Goal: Book appointment/travel/reservation

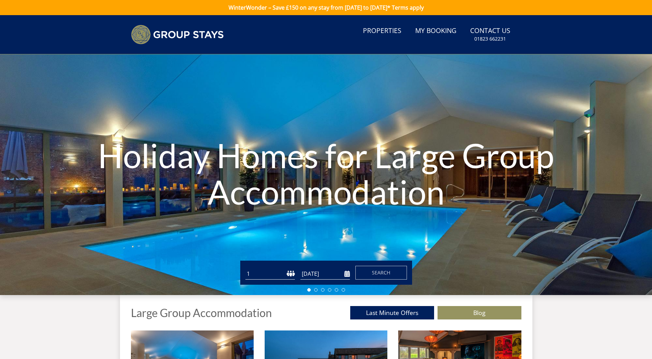
click at [264, 271] on select "1 2 3 4 5 6 7 8 9 10 11 12 13 14 15 16 17 18 19 20 21 22 23 24 25 26 27 28 29 3…" at bounding box center [269, 273] width 49 height 11
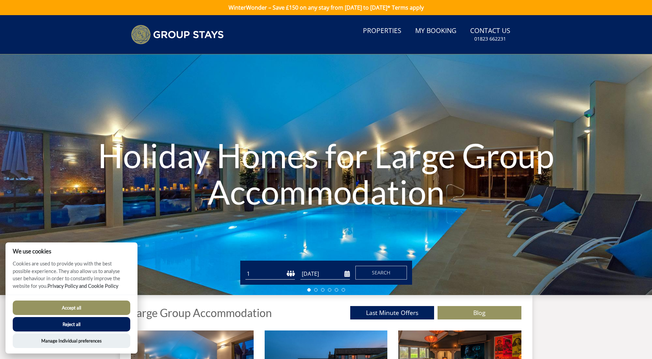
click at [255, 275] on select "1 2 3 4 5 6 7 8 9 10 11 12 13 14 15 16 17 18 19 20 21 22 23 24 25 26 27 28 29 3…" at bounding box center [269, 273] width 49 height 11
drag, startPoint x: 101, startPoint y: 325, endPoint x: 140, endPoint y: 289, distance: 52.5
click at [101, 325] on button "Reject all" at bounding box center [72, 324] width 118 height 14
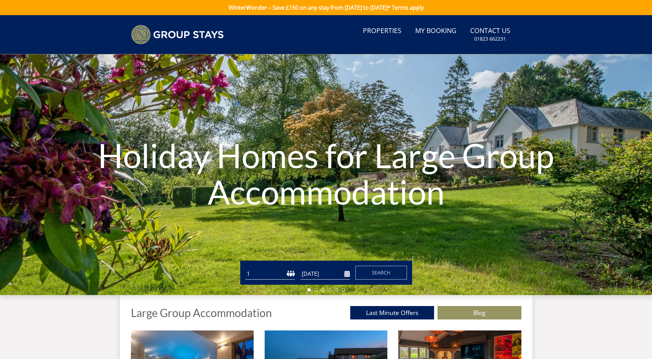
drag, startPoint x: 0, startPoint y: 0, endPoint x: 271, endPoint y: 271, distance: 383.5
click at [271, 271] on select "1 2 3 4 5 6 7 8 9 10 11 12 13 14 15 16 17 18 19 20 21 22 23 24 25 26 27 28 29 3…" at bounding box center [269, 273] width 49 height 11
select select "14"
click at [245, 268] on select "1 2 3 4 5 6 7 8 9 10 11 12 13 14 15 16 17 18 19 20 21 22 23 24 25 26 27 28 29 3…" at bounding box center [269, 273] width 49 height 11
click at [351, 269] on form "Guests 1 2 3 4 5 6 7 8 9 10 11 12 13 14 15 16 17 18 19 20 21 22 23 24 25 26 27 …" at bounding box center [326, 273] width 162 height 14
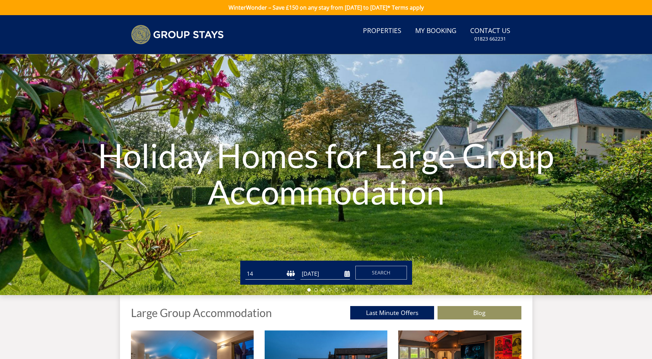
click at [345, 272] on input "[DATE]" at bounding box center [324, 273] width 49 height 11
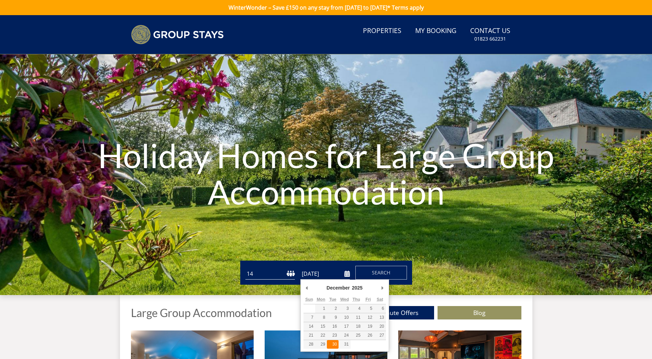
type input "30/12/2025"
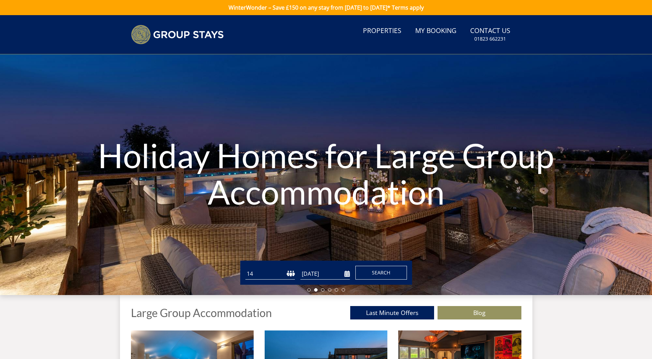
click at [373, 273] on span "Search" at bounding box center [381, 272] width 19 height 7
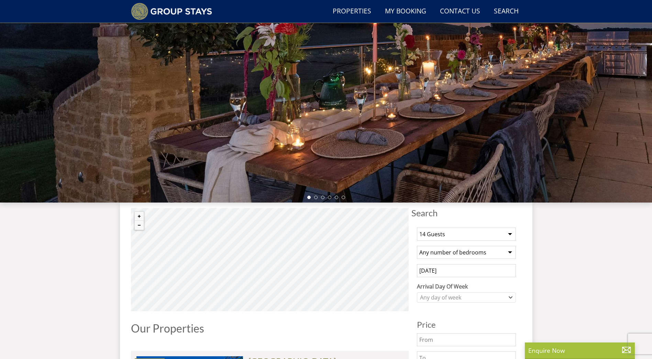
scroll to position [98, 0]
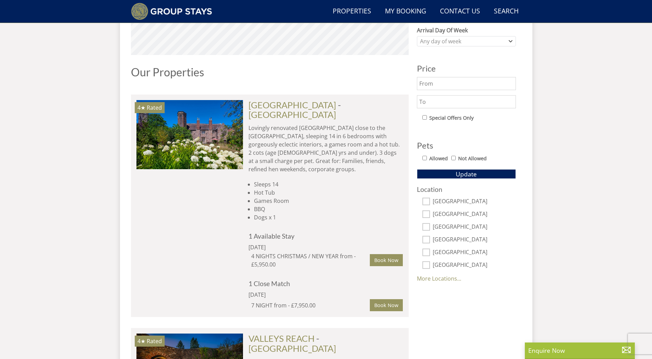
scroll to position [339, 0]
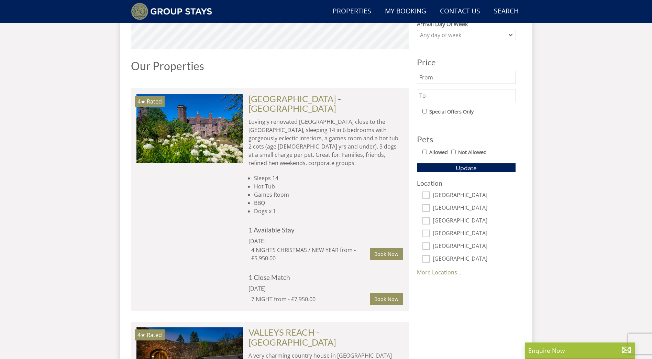
click at [429, 271] on link "More Locations..." at bounding box center [439, 272] width 44 height 8
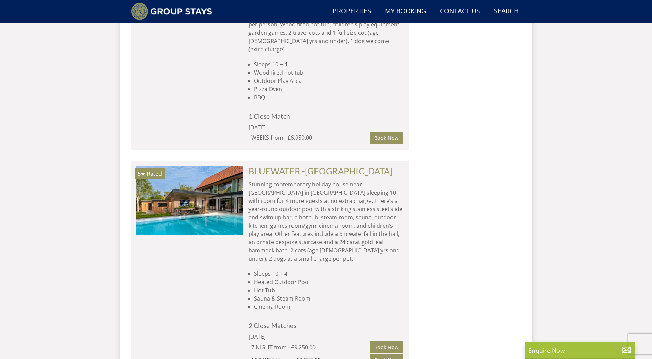
scroll to position [2029, 0]
